Goal: Transaction & Acquisition: Purchase product/service

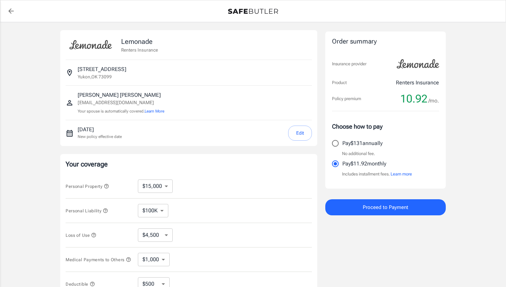
select select "15000"
select select "500"
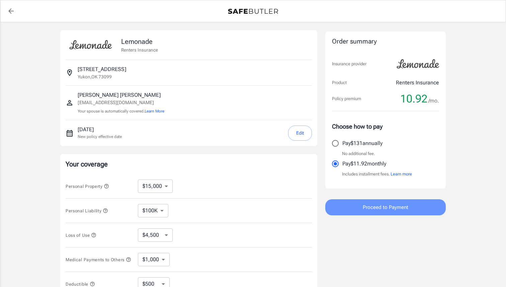
click at [355, 208] on button "Proceed to Payment" at bounding box center [385, 207] width 120 height 16
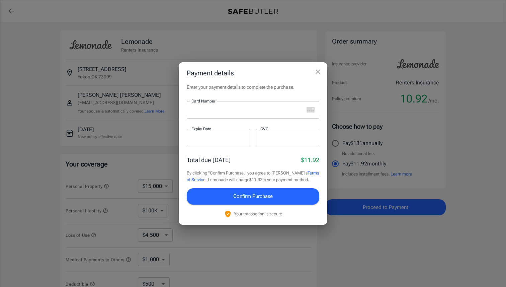
click at [306, 110] on div "Card Number" at bounding box center [253, 109] width 132 height 17
click at [258, 114] on div at bounding box center [245, 109] width 117 height 17
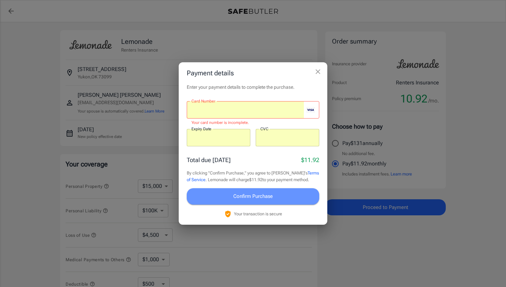
click at [284, 196] on button "Confirm Purchase" at bounding box center [253, 196] width 132 height 16
click at [233, 195] on span "Confirm Purchase" at bounding box center [252, 196] width 39 height 9
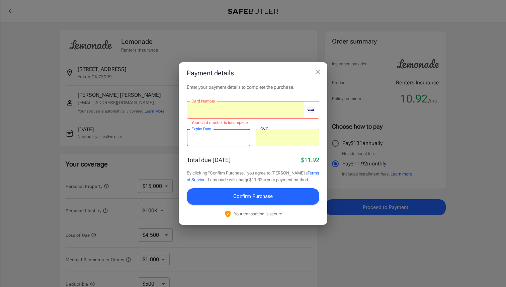
click at [235, 193] on span "Confirm Purchase" at bounding box center [252, 196] width 39 height 9
click at [260, 113] on div at bounding box center [245, 109] width 117 height 17
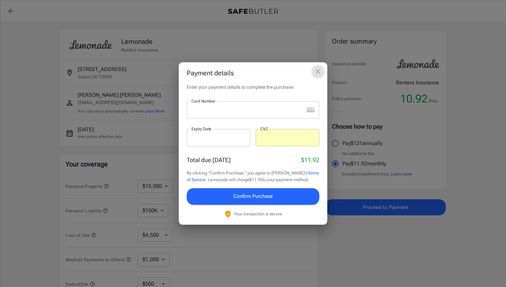
click at [318, 72] on icon "close" at bounding box center [317, 71] width 5 height 5
